Goal: Task Accomplishment & Management: Manage account settings

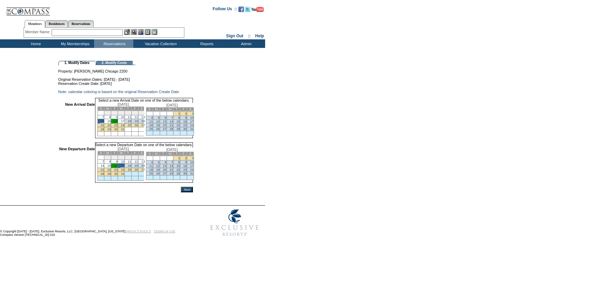
click at [193, 192] on input "Next" at bounding box center [187, 189] width 12 height 5
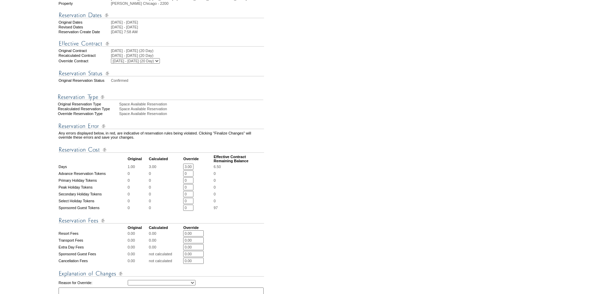
scroll to position [155, 0]
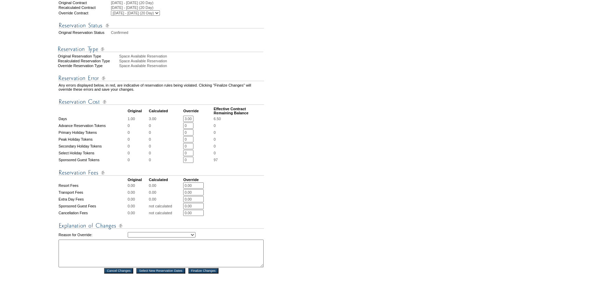
click at [173, 237] on select "Creating Continuous Stay Days Rebooked After Cancellation Editing Occupant Expe…" at bounding box center [162, 234] width 68 height 5
select select "1043"
click at [128, 237] on select "Creating Continuous Stay Days Rebooked After Cancellation Editing Occupant Expe…" at bounding box center [162, 234] width 68 height 5
click at [158, 267] on textarea at bounding box center [161, 254] width 205 height 28
type textarea "Per email from [PERSON_NAME]. MB"
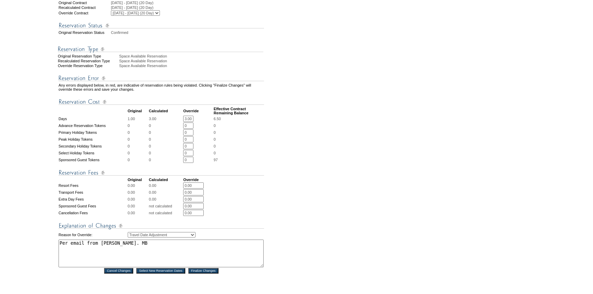
click at [201, 273] on input "Finalize Changes" at bounding box center [203, 270] width 30 height 5
